Goal: Complete application form: Complete application form

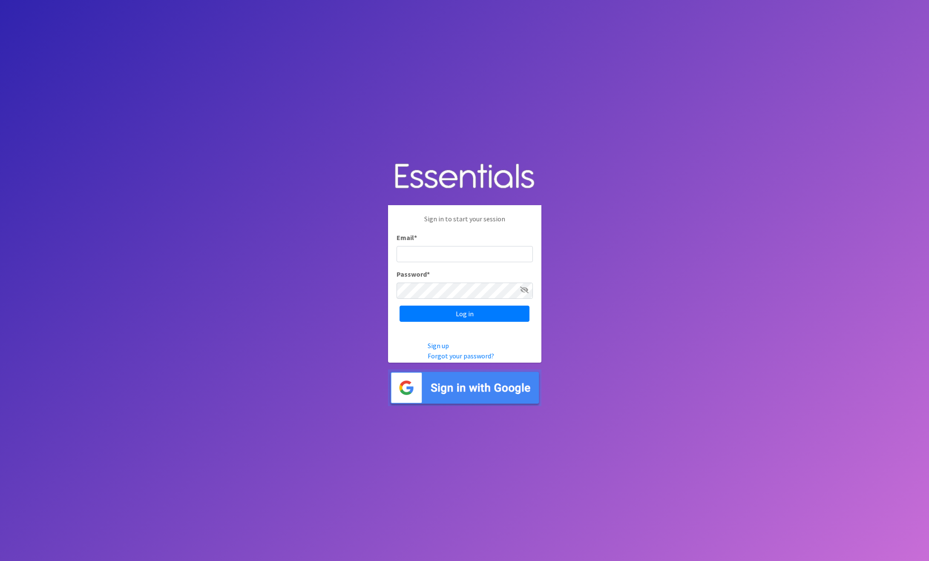
type input "[EMAIL_ADDRESS][DOMAIN_NAME]"
click at [485, 390] on img at bounding box center [464, 388] width 153 height 37
type input "[EMAIL_ADDRESS][DOMAIN_NAME]"
click at [481, 316] on input "Log in" at bounding box center [465, 314] width 130 height 16
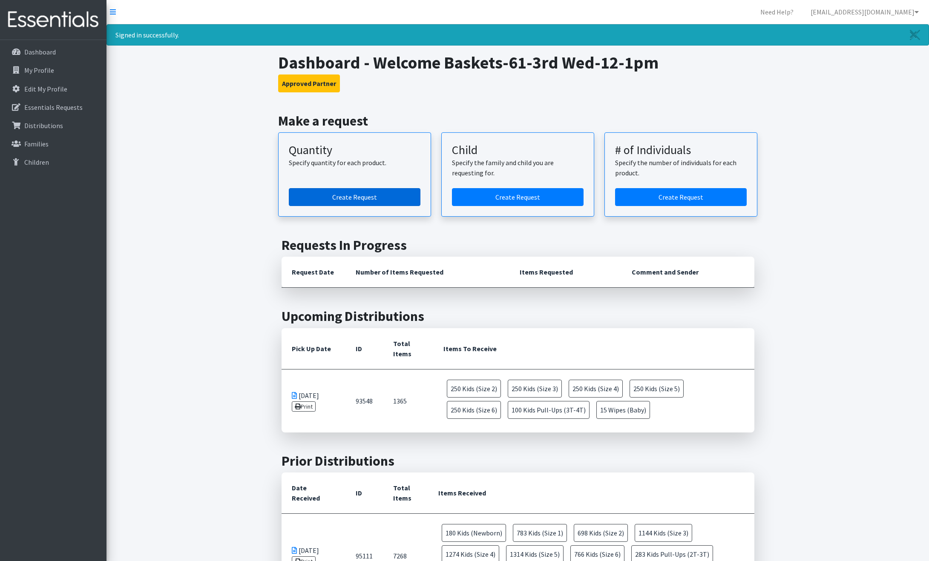
click at [361, 204] on link "Create Request" at bounding box center [355, 197] width 132 height 18
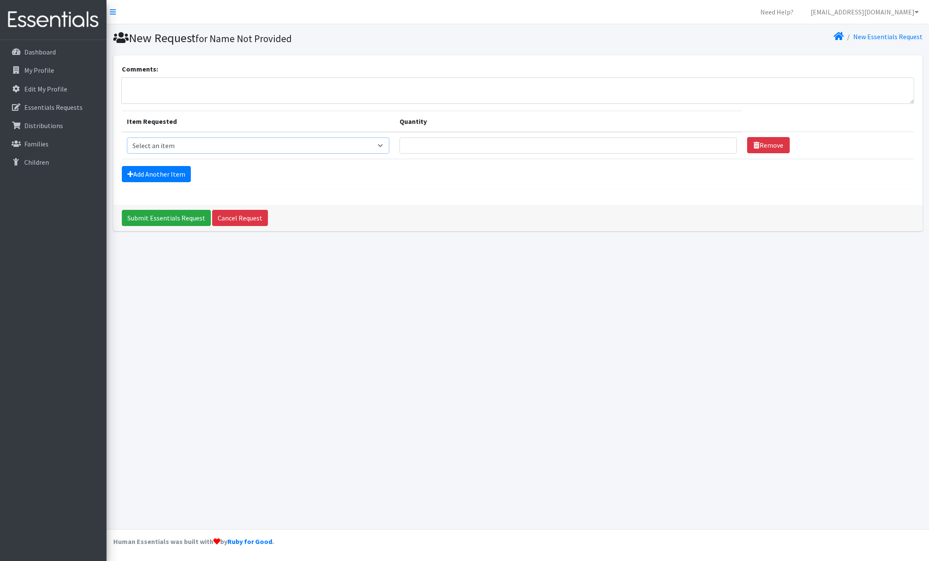
click at [390, 145] on select "Select an item Kids (Newborn) Kids (Size 1) Kids (Size 2) Kids (Size 3) Kids (S…" at bounding box center [258, 146] width 263 height 16
select select "3401"
click at [682, 149] on input "Quantity" at bounding box center [568, 146] width 337 height 16
type input "10"
click at [162, 173] on link "Add Another Item" at bounding box center [156, 174] width 69 height 16
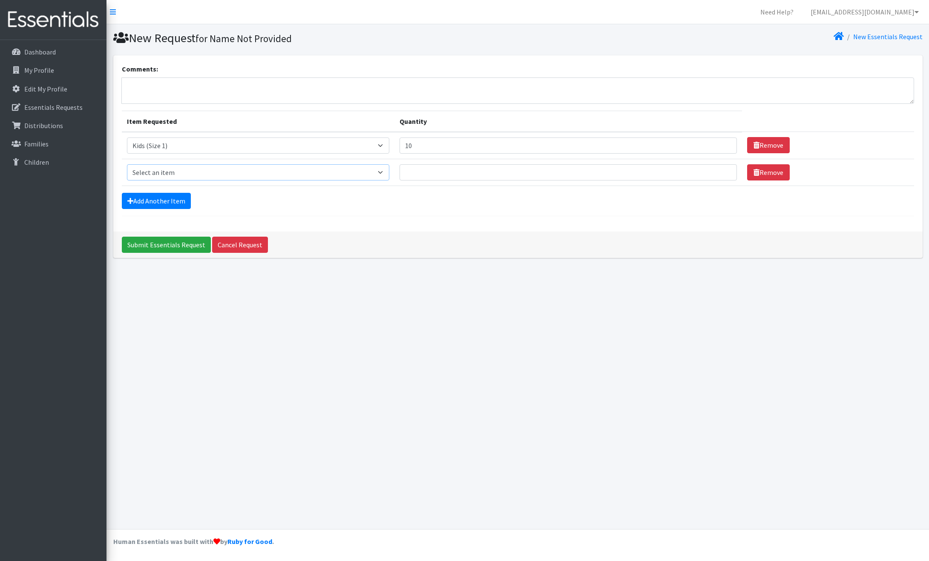
click at [390, 172] on select "Select an item Kids (Newborn) Kids (Size 1) Kids (Size 2) Kids (Size 3) Kids (S…" at bounding box center [258, 172] width 263 height 16
select select "3420"
click at [459, 176] on input "Quantity" at bounding box center [568, 172] width 337 height 16
type input "20"
click at [175, 204] on link "Add Another Item" at bounding box center [156, 201] width 69 height 16
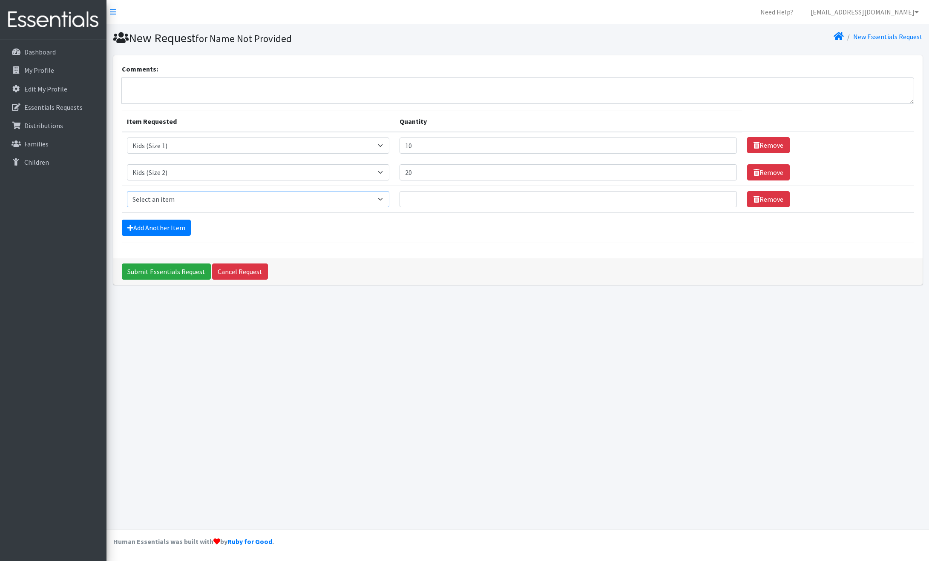
click at [390, 199] on select "Select an item Kids (Newborn) Kids (Size 1) Kids (Size 2) Kids (Size 3) Kids (S…" at bounding box center [258, 199] width 263 height 16
select select "3393"
click at [428, 195] on input "Quantity" at bounding box center [568, 199] width 337 height 16
type input "20"
click at [177, 227] on link "Add Another Item" at bounding box center [156, 228] width 69 height 16
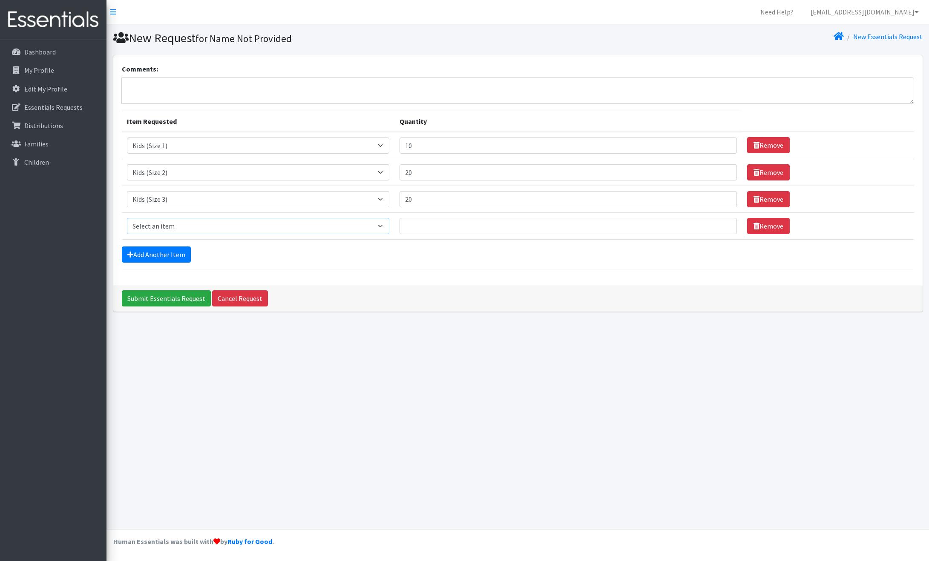
click at [170, 227] on select "Select an item Kids (Newborn) Kids (Size 1) Kids (Size 2) Kids (Size 3) Kids (S…" at bounding box center [258, 226] width 263 height 16
select select "3394"
click at [435, 233] on td "Quantity" at bounding box center [568, 226] width 348 height 27
type input "20"
click at [173, 252] on link "Add Another Item" at bounding box center [156, 255] width 69 height 16
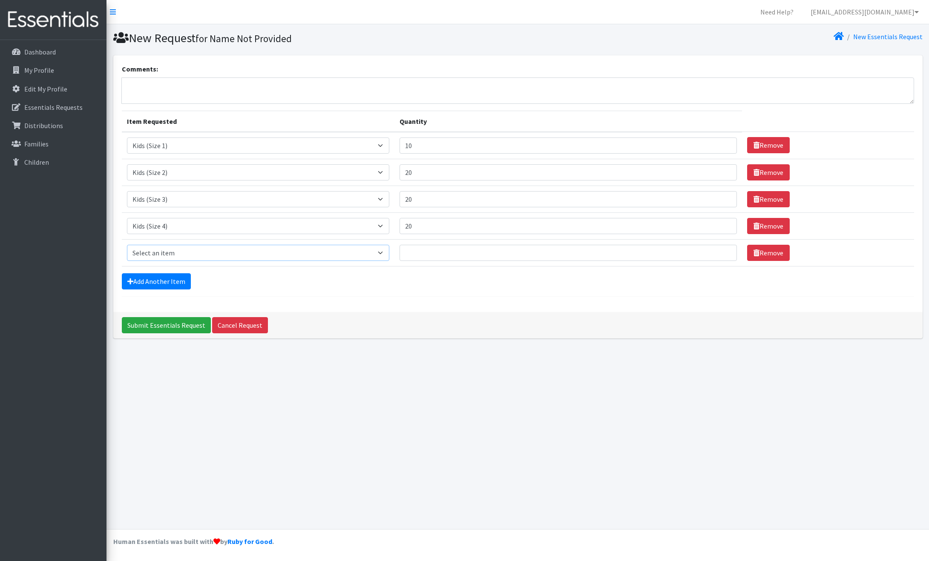
click at [173, 253] on select "Select an item Kids (Newborn) Kids (Size 1) Kids (Size 2) Kids (Size 3) Kids (S…" at bounding box center [258, 253] width 263 height 16
select select "3407"
click at [436, 254] on input "Quantity" at bounding box center [568, 253] width 337 height 16
type input "20"
click at [168, 285] on link "Add Another Item" at bounding box center [156, 281] width 69 height 16
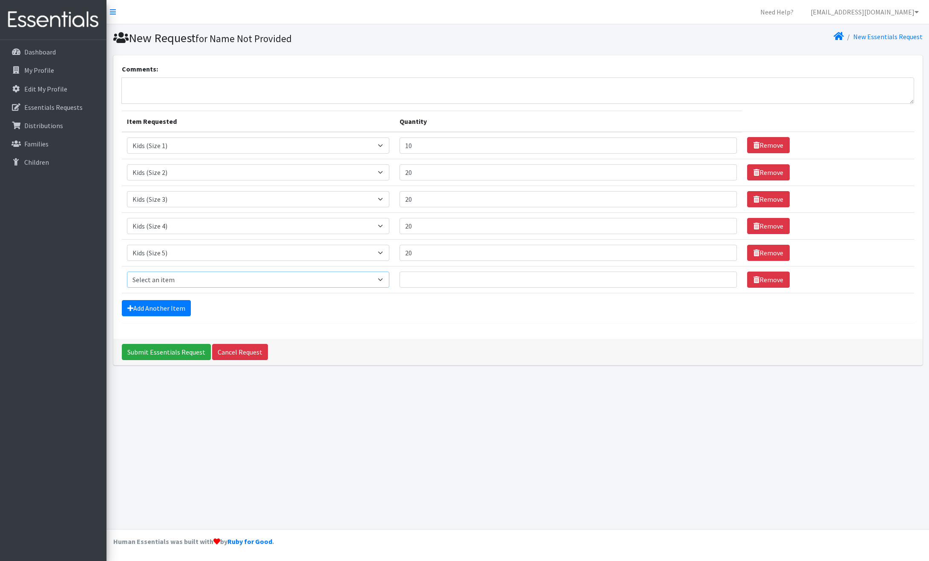
click at [170, 281] on select "Select an item Kids (Newborn) Kids (Size 1) Kids (Size 2) Kids (Size 3) Kids (S…" at bounding box center [258, 280] width 263 height 16
select select "3419"
click at [434, 277] on input "Quantity" at bounding box center [568, 280] width 337 height 16
type input "20"
click at [140, 309] on link "Add Another Item" at bounding box center [156, 308] width 69 height 16
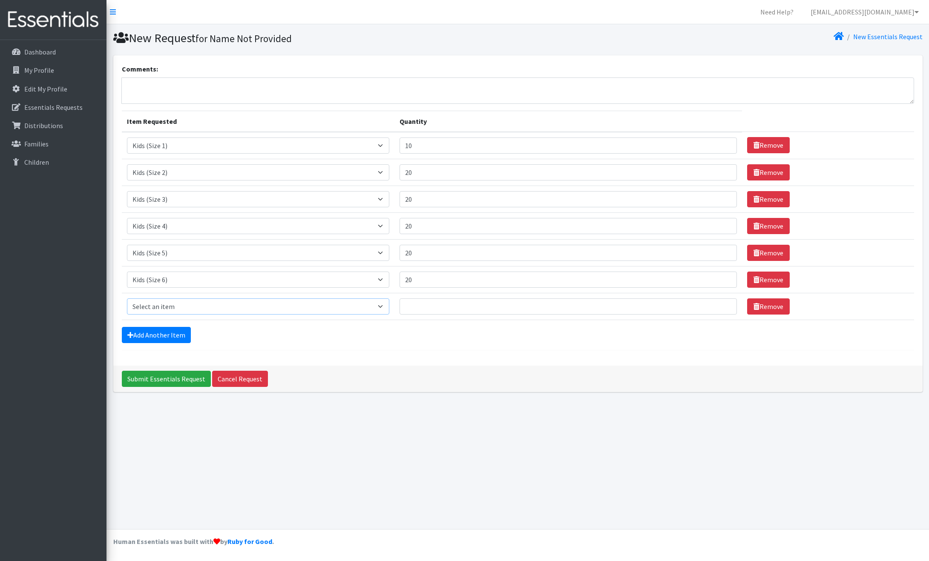
click at [390, 305] on select "Select an item Kids (Newborn) Kids (Size 1) Kids (Size 2) Kids (Size 3) Kids (S…" at bounding box center [258, 307] width 263 height 16
select select "3418"
click at [424, 303] on input "Quantity" at bounding box center [568, 307] width 337 height 16
type input "1"
click at [194, 380] on input "Submit Essentials Request" at bounding box center [166, 379] width 89 height 16
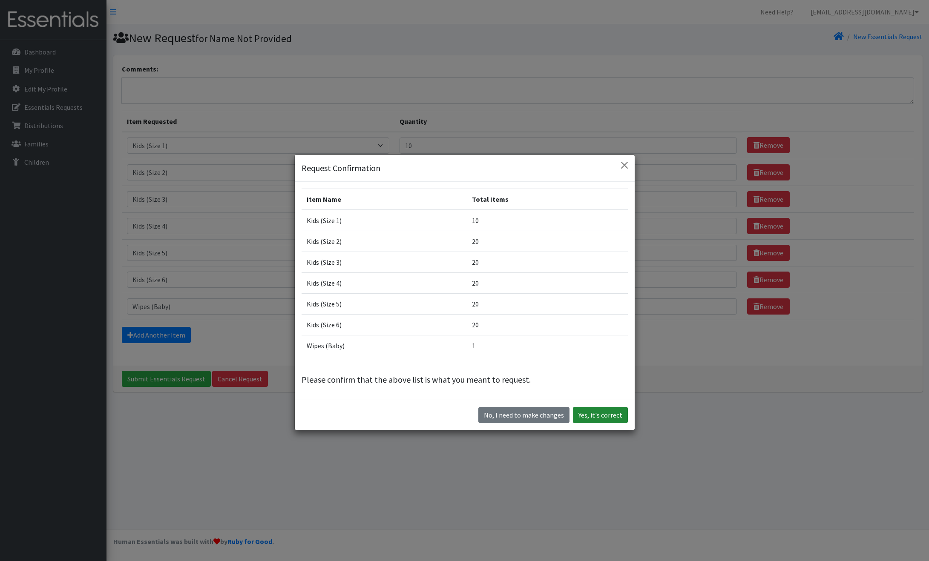
click at [607, 414] on button "Yes, it's correct" at bounding box center [600, 415] width 55 height 16
